Goal: Information Seeking & Learning: Learn about a topic

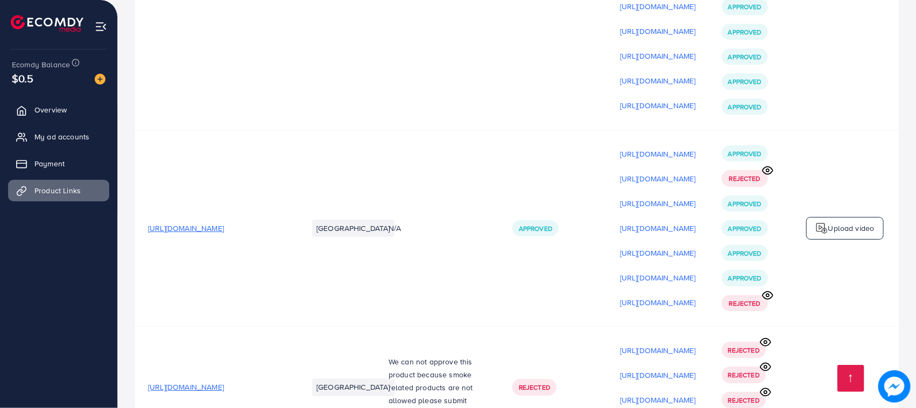
scroll to position [13716, 0]
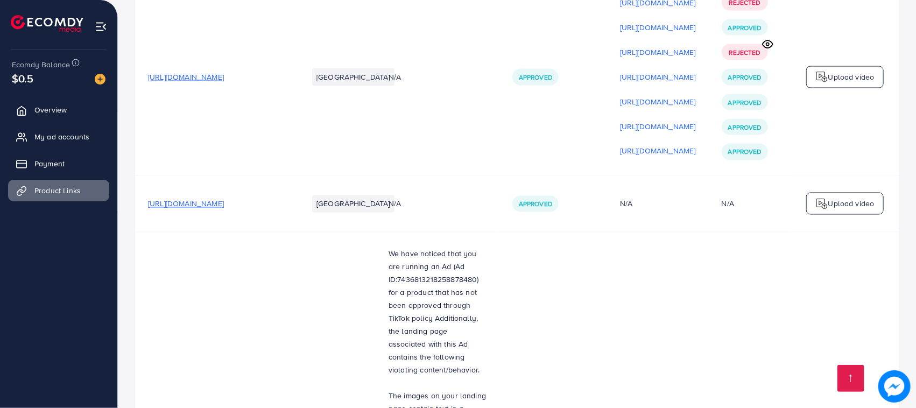
drag, startPoint x: 909, startPoint y: 388, endPoint x: 918, endPoint y: 372, distance: 18.8
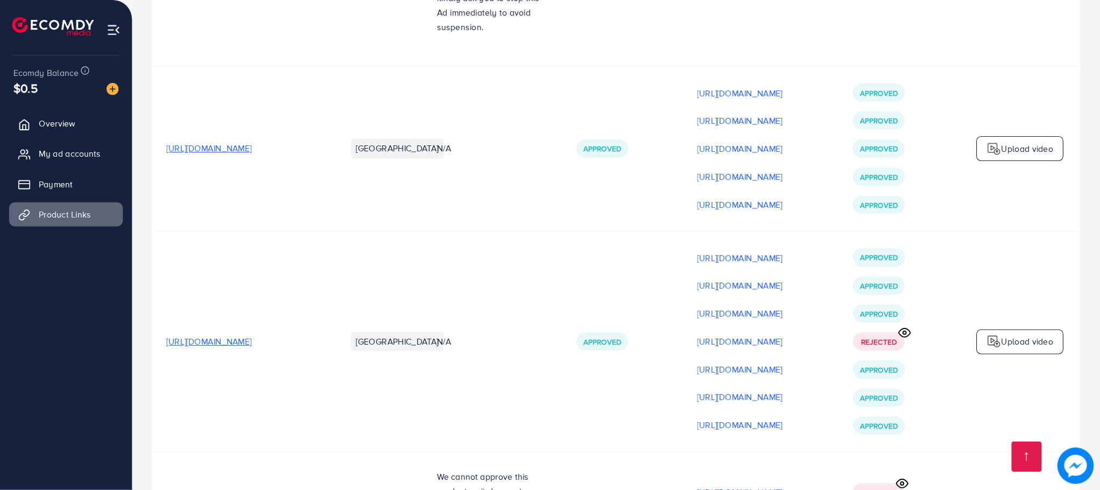
scroll to position [14726, 0]
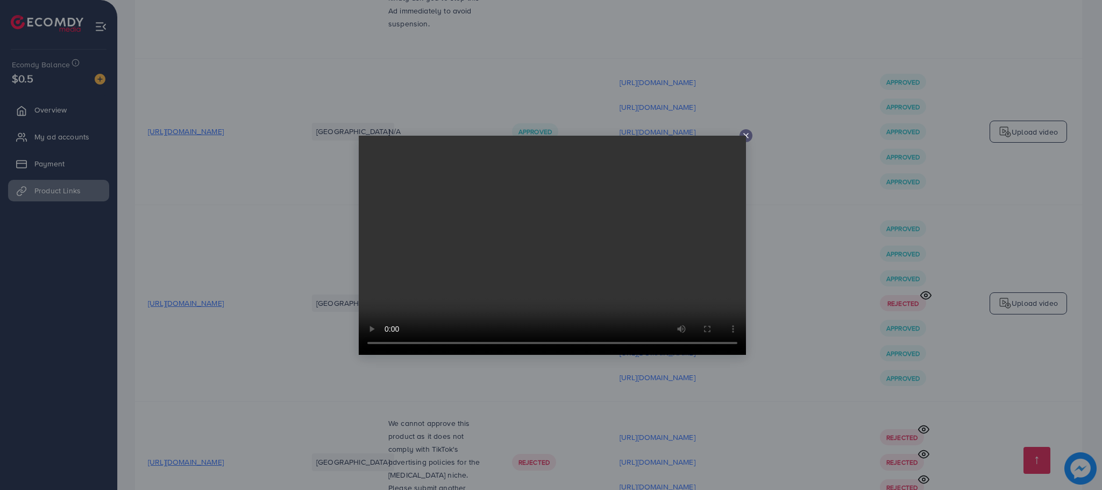
click at [746, 137] on video at bounding box center [552, 245] width 387 height 219
click at [743, 136] on video at bounding box center [552, 245] width 387 height 219
click at [742, 134] on icon at bounding box center [746, 135] width 9 height 9
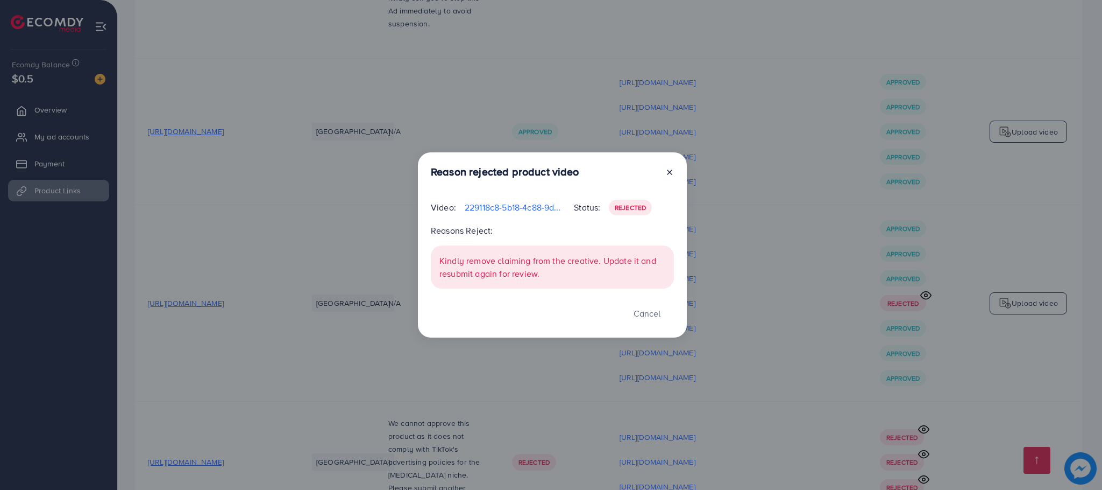
click at [672, 176] on icon at bounding box center [669, 172] width 9 height 9
